Goal: Task Accomplishment & Management: Manage account settings

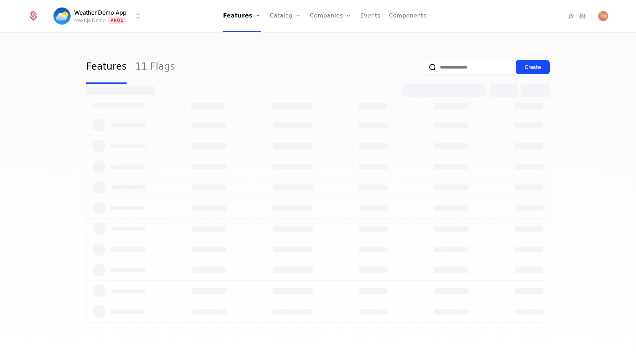
select select "***"
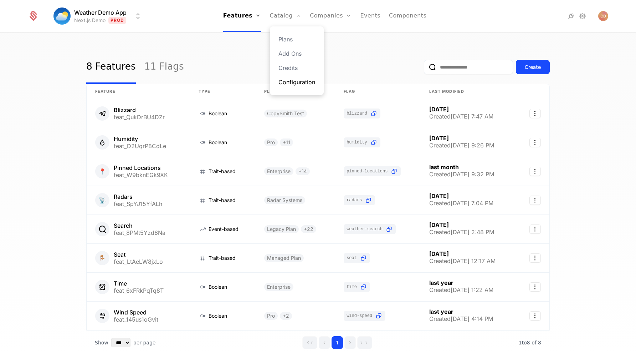
click at [299, 80] on link "Configuration" at bounding box center [296, 82] width 37 height 9
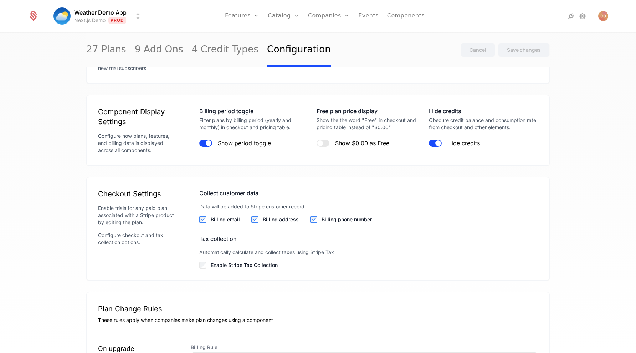
scroll to position [827, 0]
click at [436, 141] on span "button" at bounding box center [438, 143] width 6 height 6
click at [512, 52] on div "Save changes" at bounding box center [524, 49] width 34 height 7
click at [434, 143] on span "button" at bounding box center [433, 143] width 6 height 6
click at [532, 57] on div "Cancel Save changes" at bounding box center [505, 50] width 89 height 34
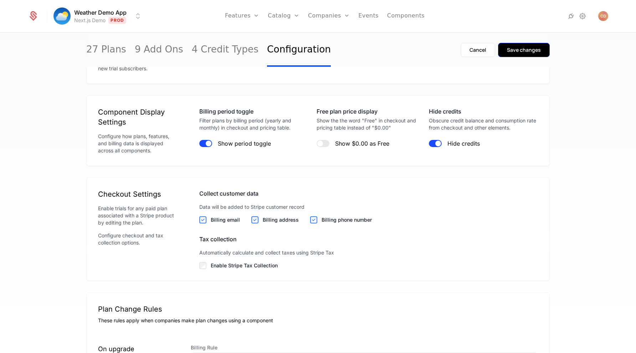
click at [528, 46] on button "Save changes" at bounding box center [524, 50] width 52 height 14
